Goal: Transaction & Acquisition: Subscribe to service/newsletter

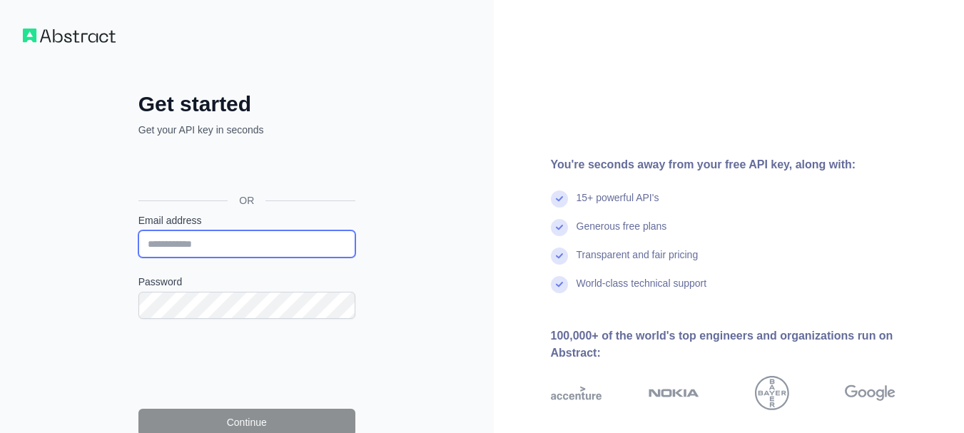
click at [244, 237] on input "Email address" at bounding box center [246, 243] width 217 height 27
click at [310, 242] on input "Email address" at bounding box center [246, 243] width 217 height 27
click at [194, 245] on input "Email address" at bounding box center [246, 243] width 217 height 27
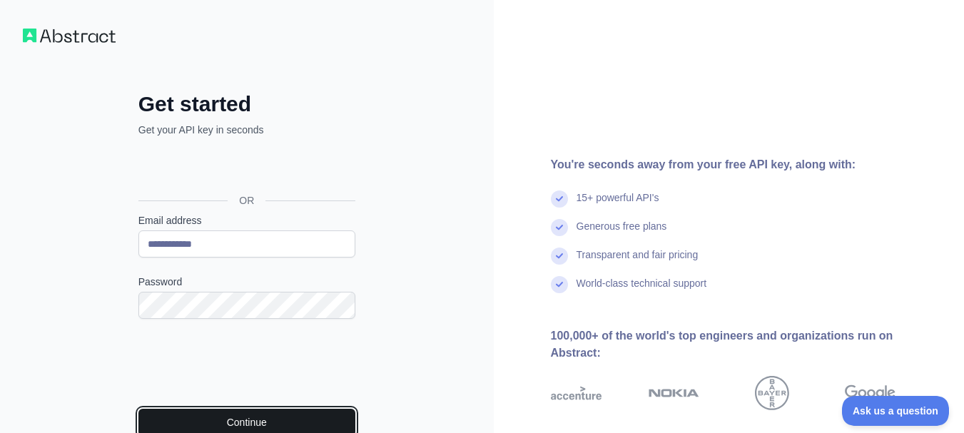
click at [260, 421] on button "Continue" at bounding box center [246, 422] width 217 height 27
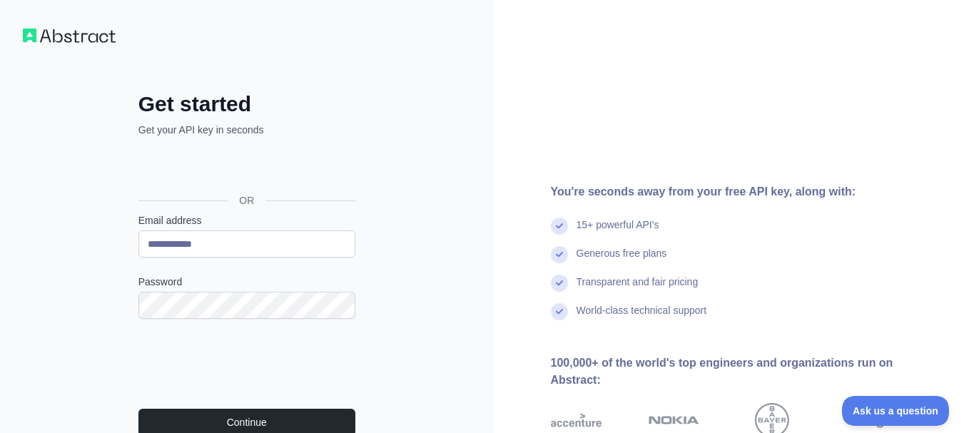
click at [466, 282] on div "**********" at bounding box center [247, 320] width 494 height 640
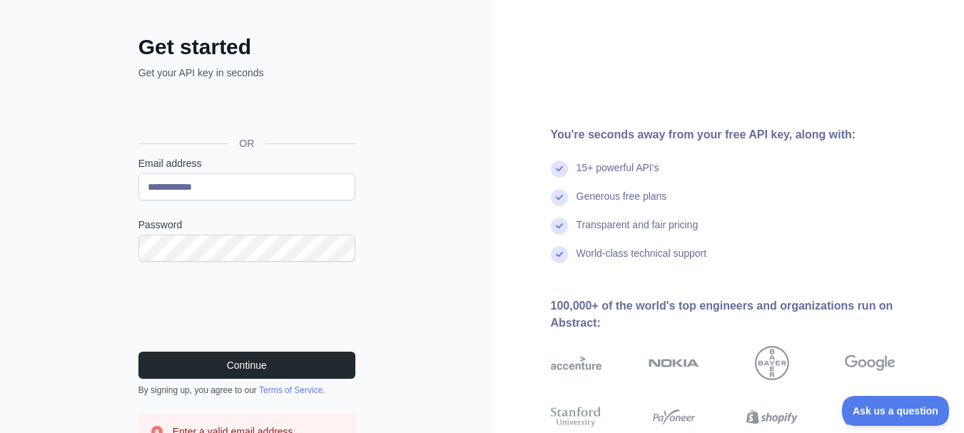
scroll to position [86, 0]
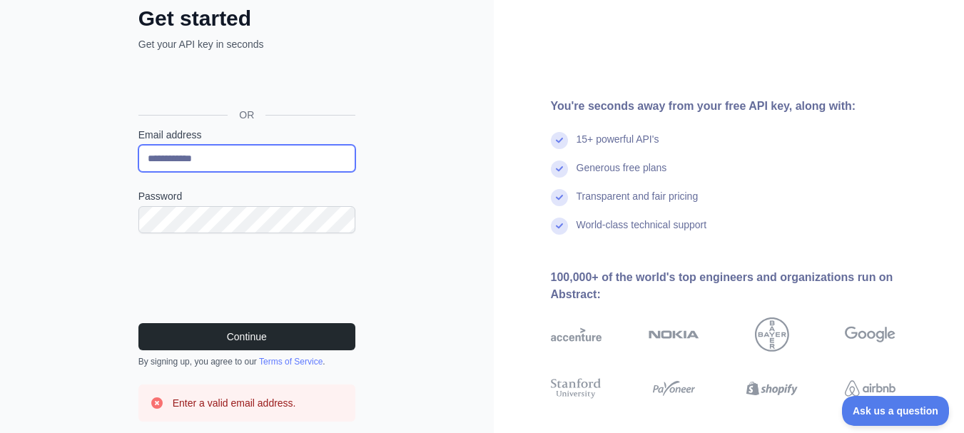
click at [234, 157] on input "**********" at bounding box center [246, 158] width 217 height 27
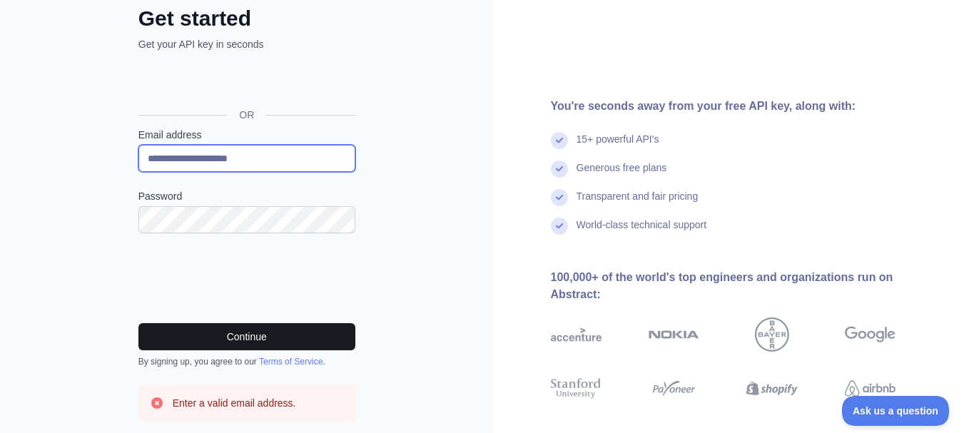
type input "**********"
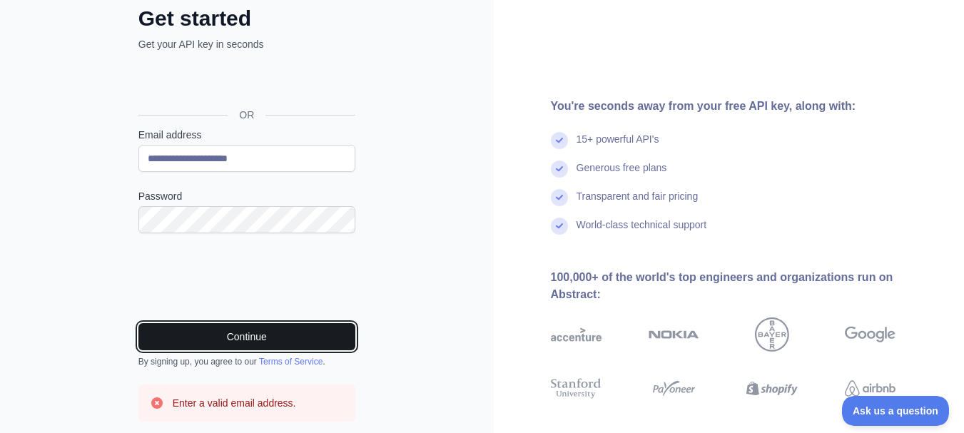
click at [219, 331] on button "Continue" at bounding box center [246, 336] width 217 height 27
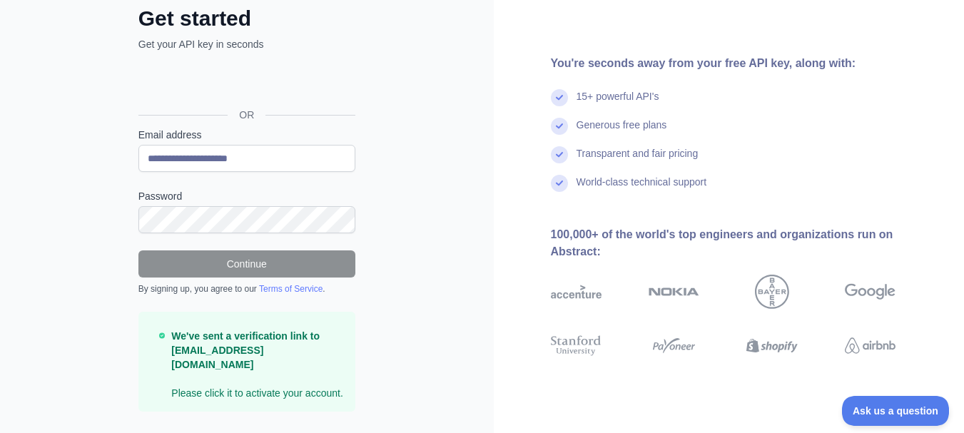
click at [464, 164] on div "**********" at bounding box center [247, 191] width 494 height 554
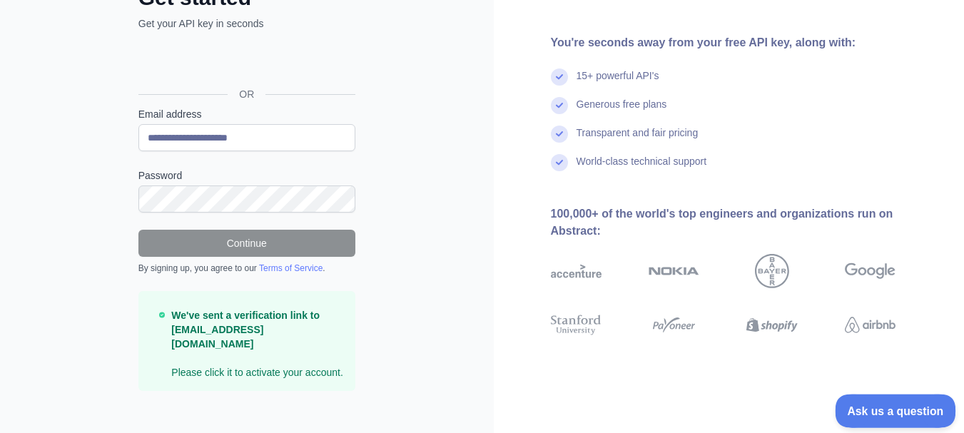
click at [894, 409] on span "Ask us a question" at bounding box center [887, 409] width 107 height 10
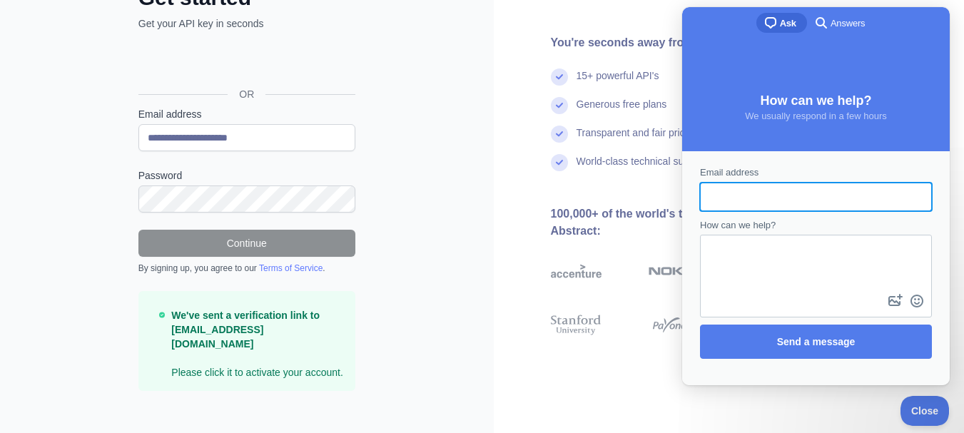
scroll to position [0, 0]
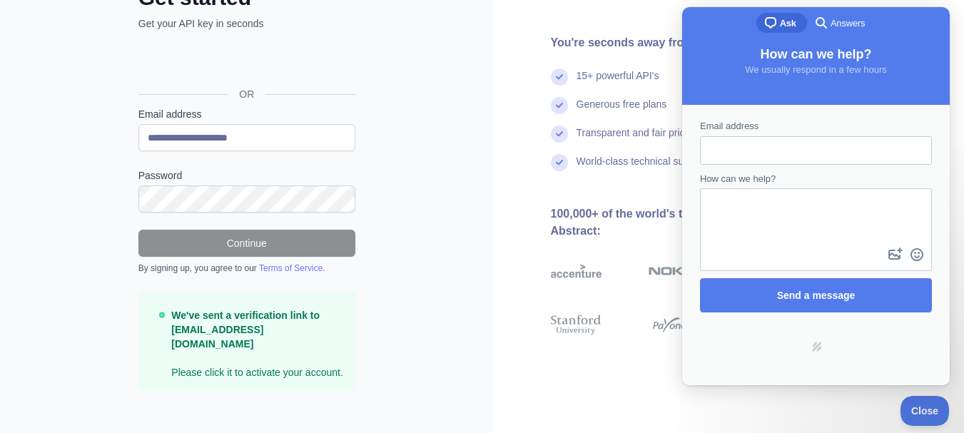
click at [455, 261] on div "**********" at bounding box center [247, 171] width 494 height 554
click at [813, 407] on div "You're seconds away from your free API key, along with: 15+ powerful API's Gene…" at bounding box center [729, 171] width 471 height 554
click at [911, 412] on span "Close" at bounding box center [921, 409] width 48 height 10
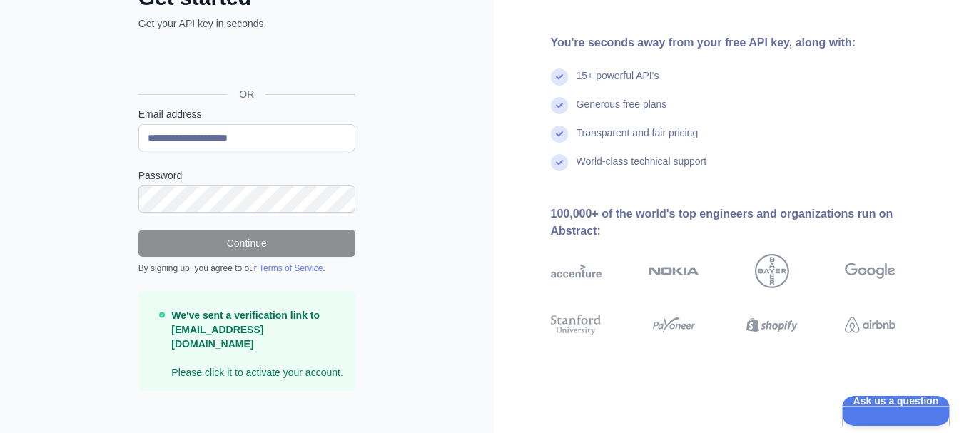
click at [385, 286] on div "**********" at bounding box center [247, 171] width 494 height 554
click at [246, 328] on strong "We've sent a verification link to hassan030149@gmail.com" at bounding box center [245, 330] width 148 height 40
click at [242, 352] on p "We've sent a verification link to hassan030149@gmail.com Please click it to act…" at bounding box center [257, 343] width 172 height 71
click at [251, 344] on p "We've sent a verification link to hassan030149@gmail.com Please click it to act…" at bounding box center [257, 343] width 172 height 71
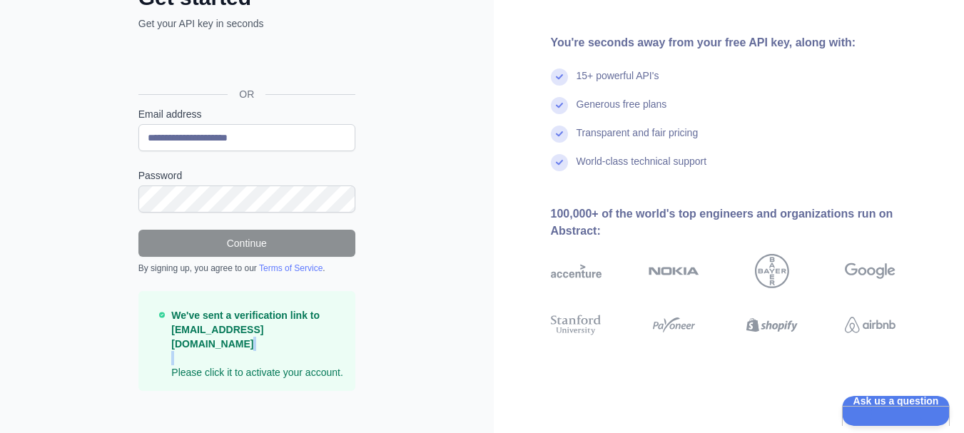
click at [251, 344] on p "We've sent a verification link to hassan030149@gmail.com Please click it to act…" at bounding box center [257, 343] width 172 height 71
click at [384, 285] on div "**********" at bounding box center [247, 171] width 494 height 554
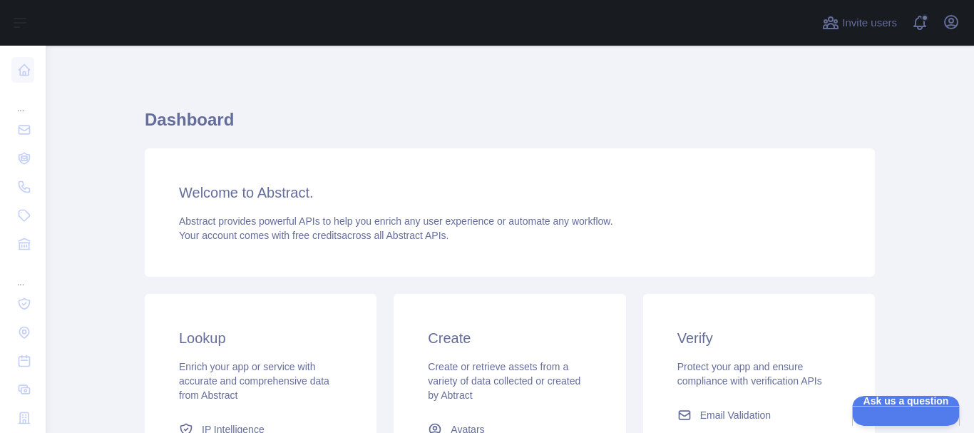
click at [688, 103] on div "Dashboard Welcome to Abstract. Abstract provides powerful APIs to help you enri…" at bounding box center [510, 352] width 730 height 545
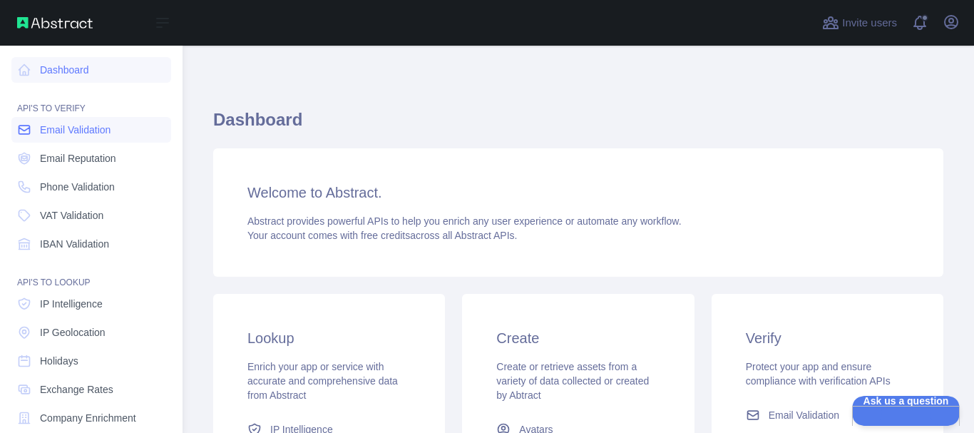
click at [58, 129] on span "Email Validation" at bounding box center [75, 130] width 71 height 14
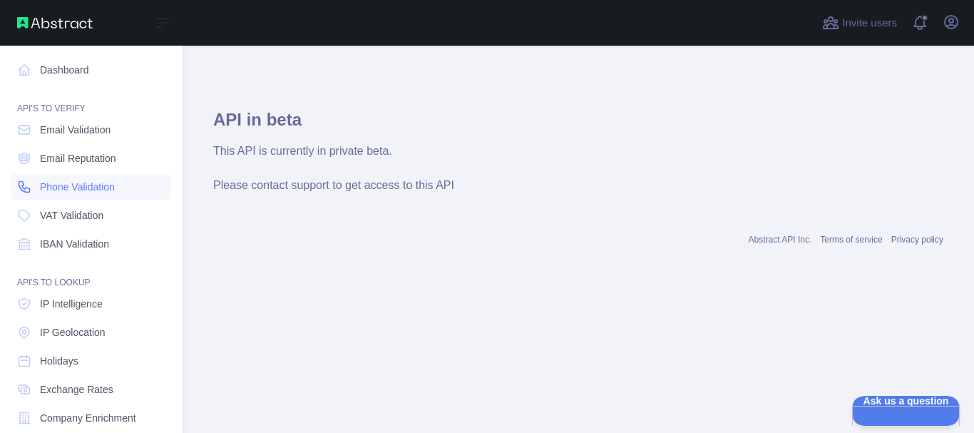
click at [56, 185] on span "Phone Validation" at bounding box center [77, 187] width 75 height 14
click at [51, 218] on span "VAT Validation" at bounding box center [71, 215] width 63 height 14
click at [46, 241] on span "IBAN Validation" at bounding box center [74, 244] width 69 height 14
click at [63, 65] on link "Dashboard" at bounding box center [91, 70] width 160 height 26
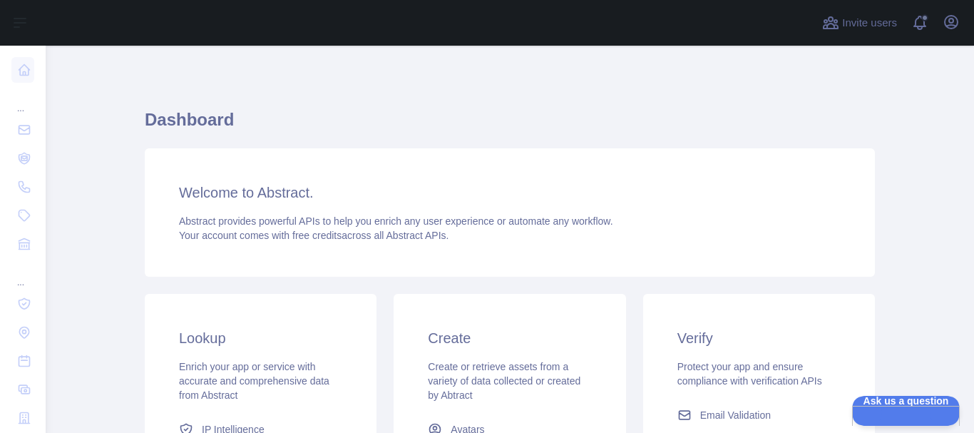
click at [252, 263] on div "Welcome to Abstract. Abstract provides powerful APIs to help you enrich any use…" at bounding box center [510, 212] width 730 height 128
click at [445, 312] on div "Create Create or retrieve assets from a variety of data collected or created by…" at bounding box center [510, 424] width 232 height 260
click at [446, 312] on div "Create Create or retrieve assets from a variety of data collected or created by…" at bounding box center [510, 424] width 232 height 260
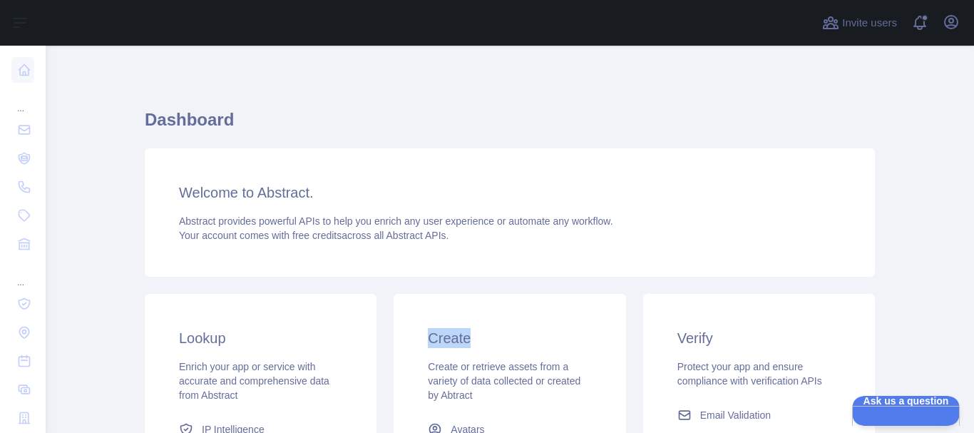
click at [446, 312] on div "Create Create or retrieve assets from a variety of data collected or created by…" at bounding box center [510, 424] width 232 height 260
click at [669, 328] on div "Verify Protect your app and ensure compliance with verification APIs Email Vali…" at bounding box center [759, 429] width 232 height 271
click at [574, 76] on div "Dashboard Welcome to Abstract. Abstract provides powerful APIs to help you enri…" at bounding box center [510, 378] width 730 height 665
click at [919, 19] on span at bounding box center [925, 23] width 29 height 46
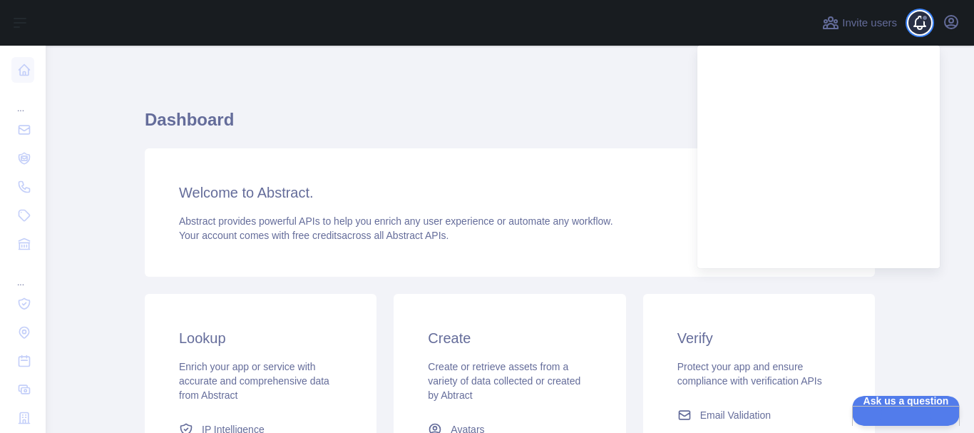
click at [919, 19] on span at bounding box center [925, 23] width 29 height 46
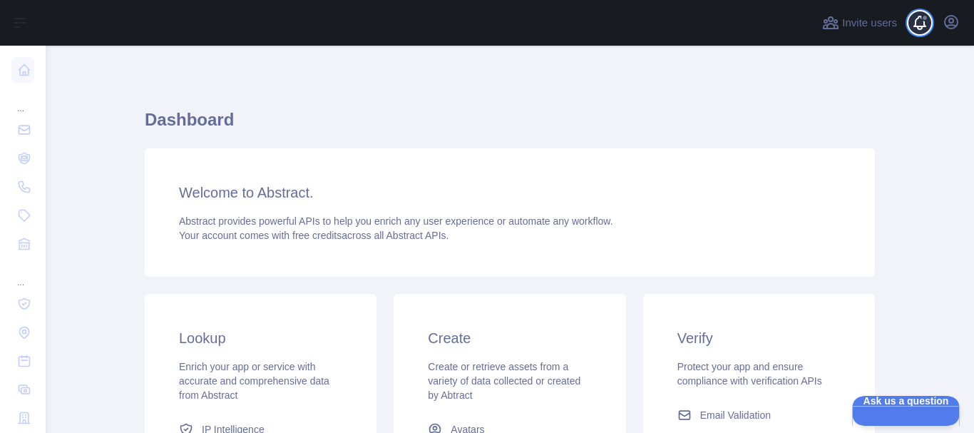
click at [919, 19] on span at bounding box center [925, 23] width 29 height 46
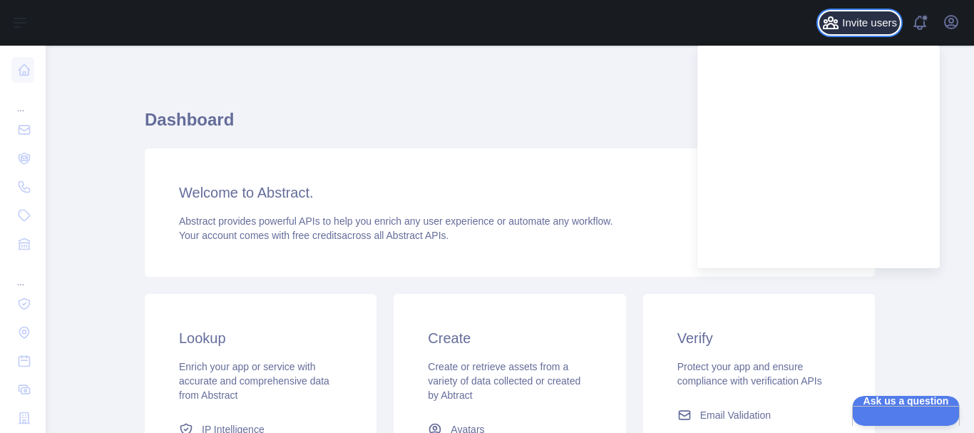
click at [869, 21] on span "Invite users" at bounding box center [869, 23] width 55 height 16
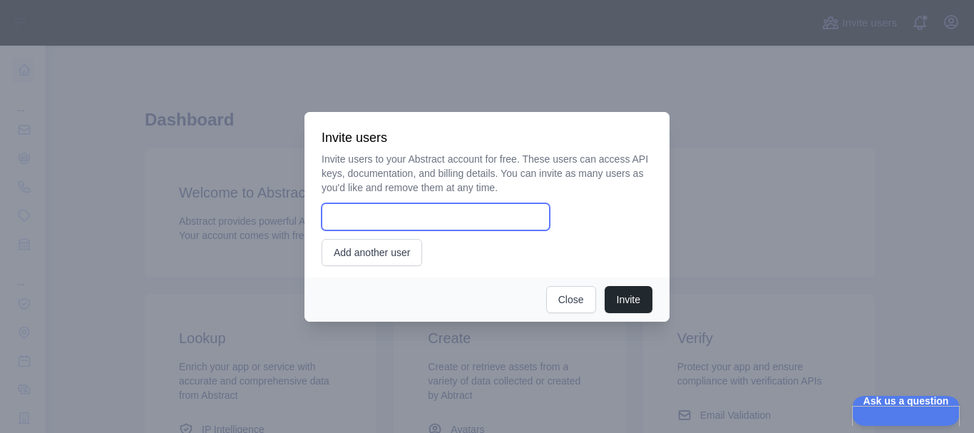
click at [441, 203] on input "email" at bounding box center [436, 216] width 228 height 27
click at [613, 84] on div at bounding box center [487, 216] width 974 height 433
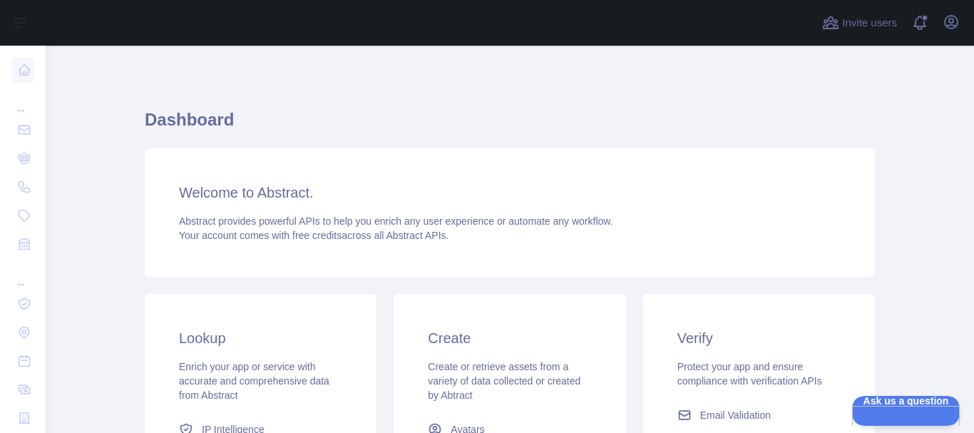
click at [382, 120] on h1 "Dashboard" at bounding box center [510, 125] width 730 height 34
click at [494, 101] on div "Dashboard Welcome to Abstract. Abstract provides powerful APIs to help you enri…" at bounding box center [510, 352] width 730 height 545
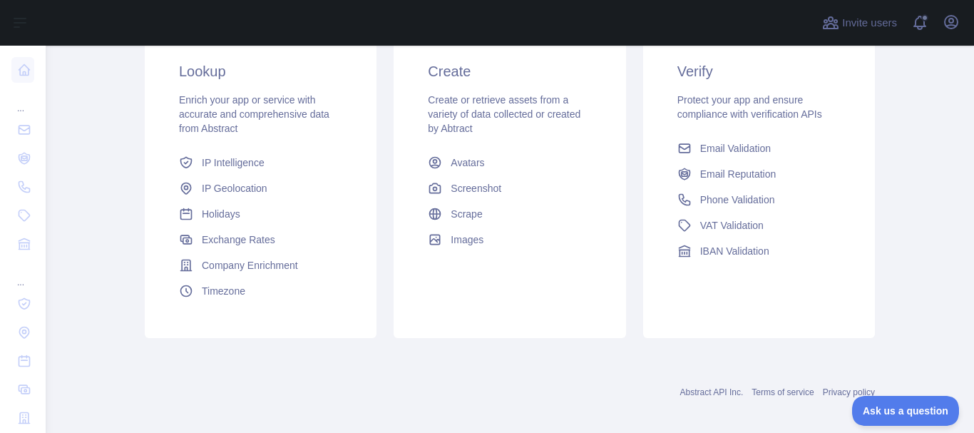
scroll to position [277, 0]
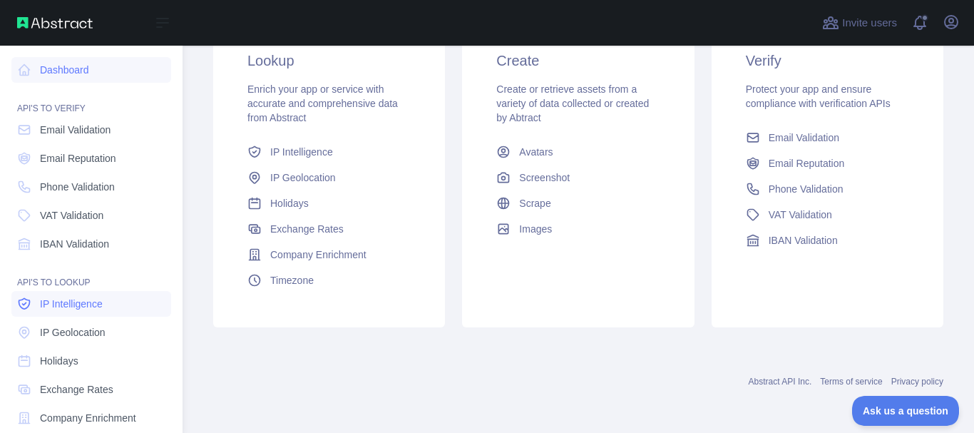
click at [101, 300] on span "IP Intelligence" at bounding box center [71, 304] width 63 height 14
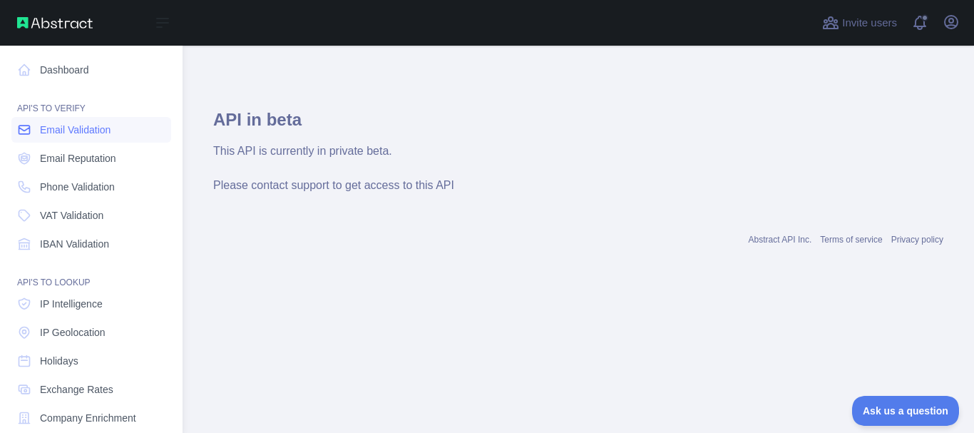
click at [29, 129] on icon at bounding box center [24, 130] width 11 height 9
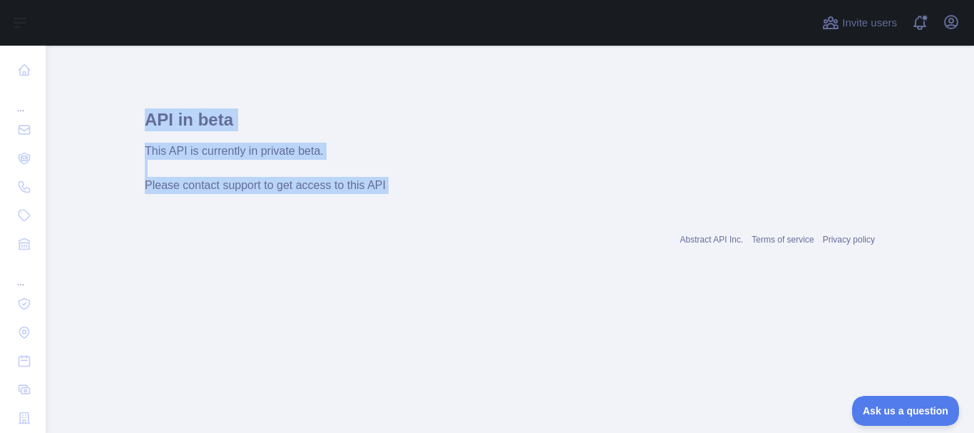
drag, startPoint x: 148, startPoint y: 115, endPoint x: 349, endPoint y: 226, distance: 230.5
click at [349, 226] on div "API in beta This API is currently in private beta. Please contact support to ge…" at bounding box center [510, 168] width 730 height 177
copy div "API in beta This API is currently in private beta. Please contact support to ge…"
